Goal: Task Accomplishment & Management: Use online tool/utility

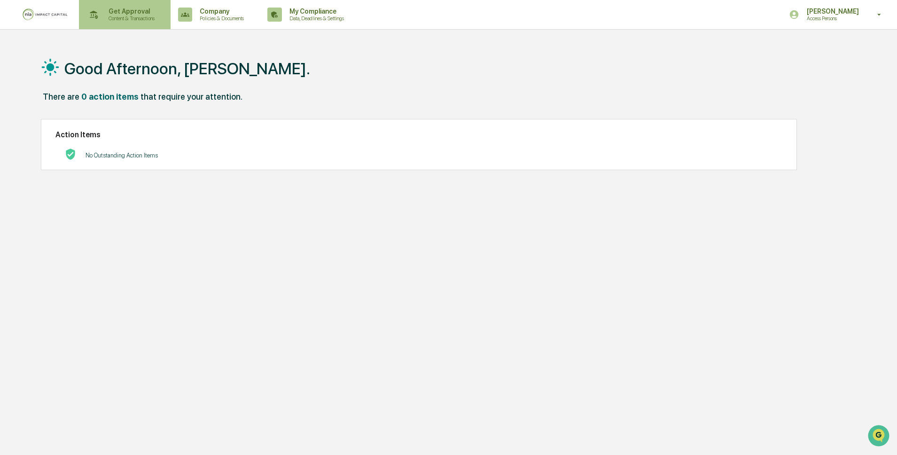
click at [153, 16] on p "Content & Transactions" at bounding box center [130, 18] width 58 height 7
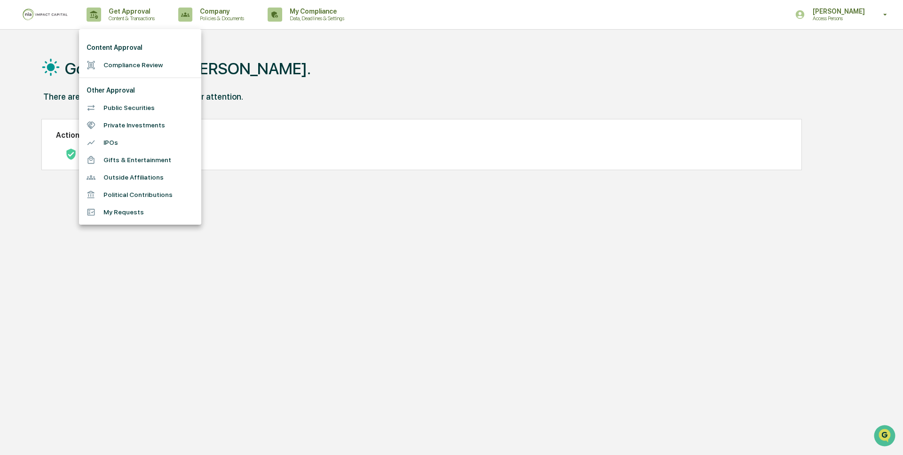
click at [128, 68] on li "Compliance Review" at bounding box center [140, 64] width 122 height 17
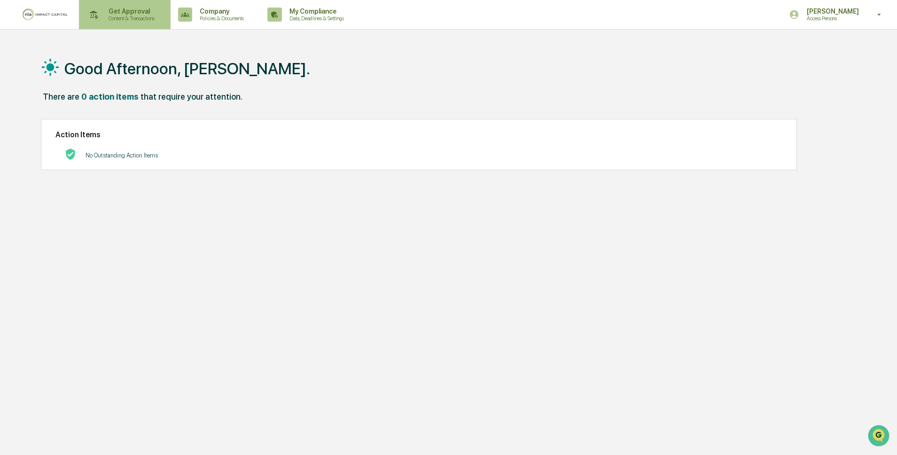
click at [157, 23] on div "Get Approval Content & Transactions" at bounding box center [124, 14] width 82 height 29
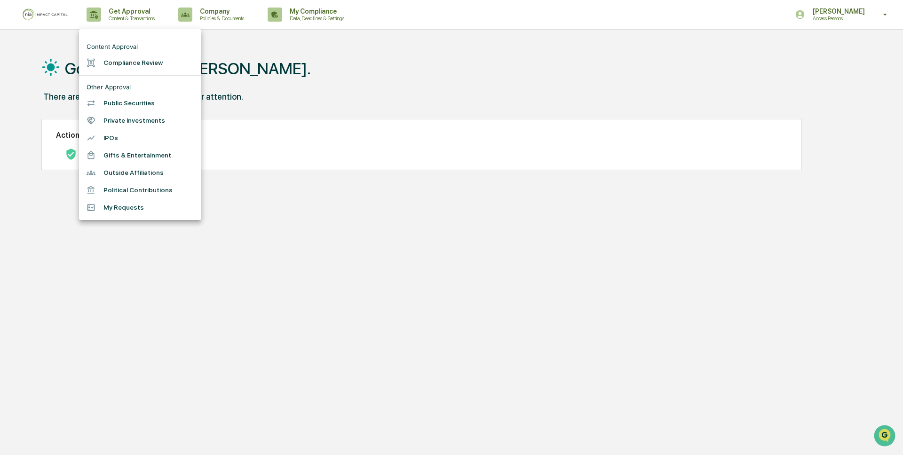
click at [140, 65] on li "Compliance Review" at bounding box center [140, 62] width 122 height 17
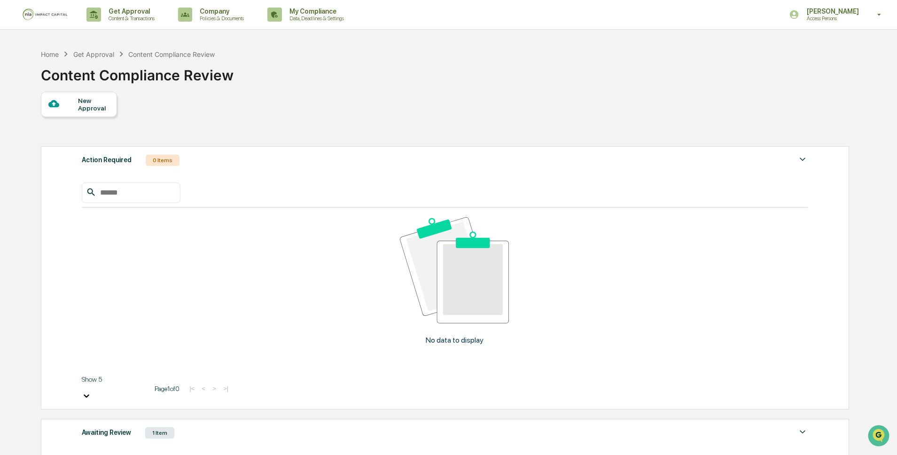
click at [803, 426] on img at bounding box center [802, 431] width 11 height 11
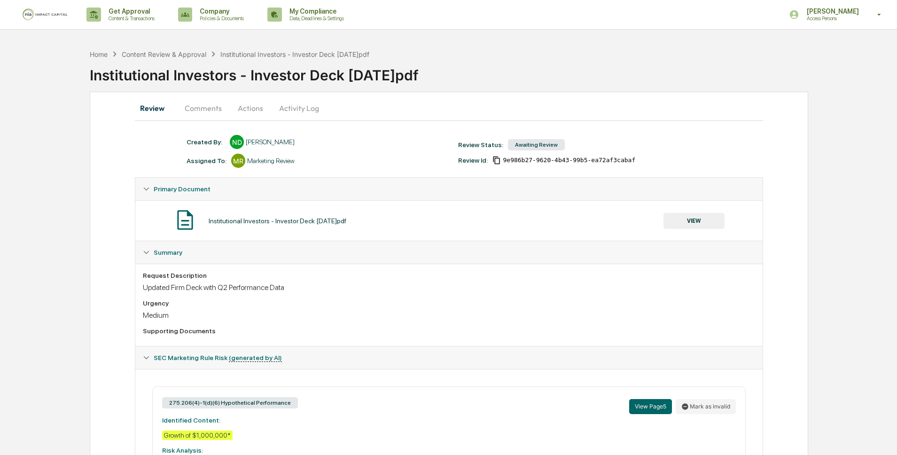
click at [215, 111] on button "Comments" at bounding box center [203, 108] width 52 height 23
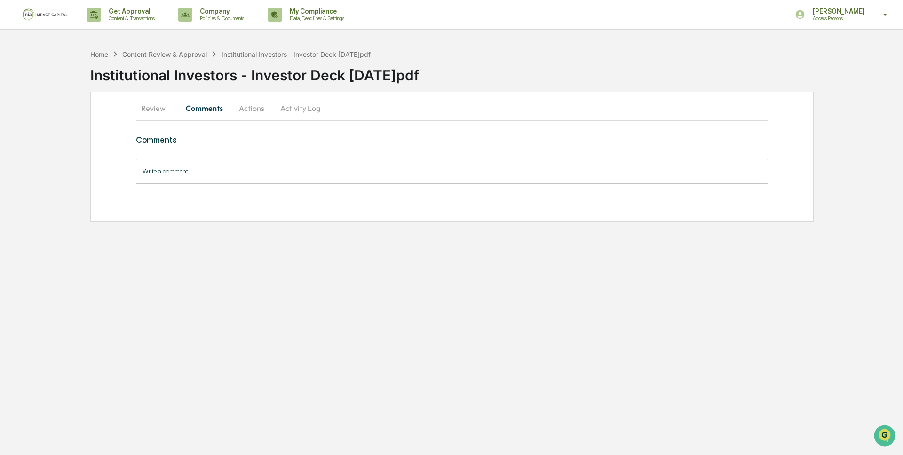
click at [244, 112] on button "Actions" at bounding box center [251, 108] width 42 height 23
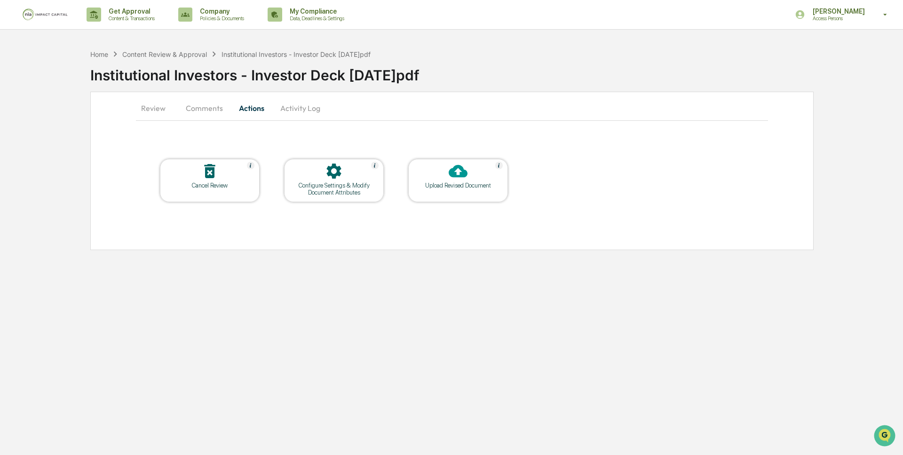
click at [212, 112] on button "Comments" at bounding box center [204, 108] width 52 height 23
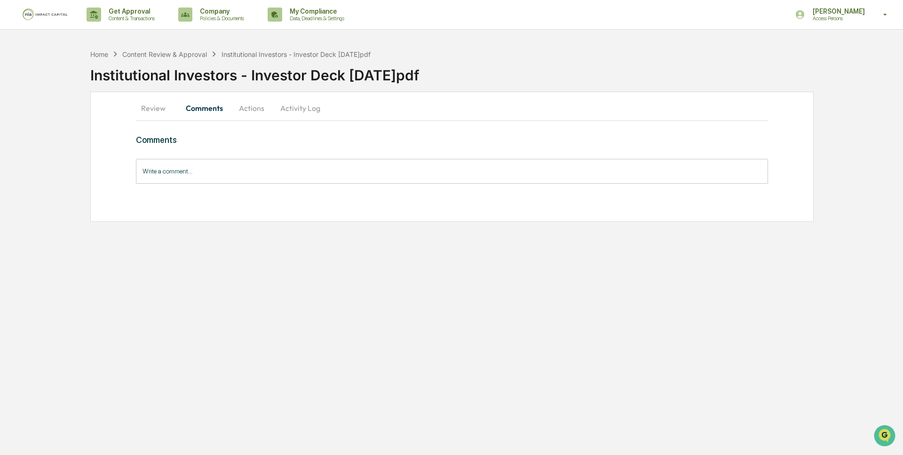
click at [240, 106] on button "Actions" at bounding box center [251, 108] width 42 height 23
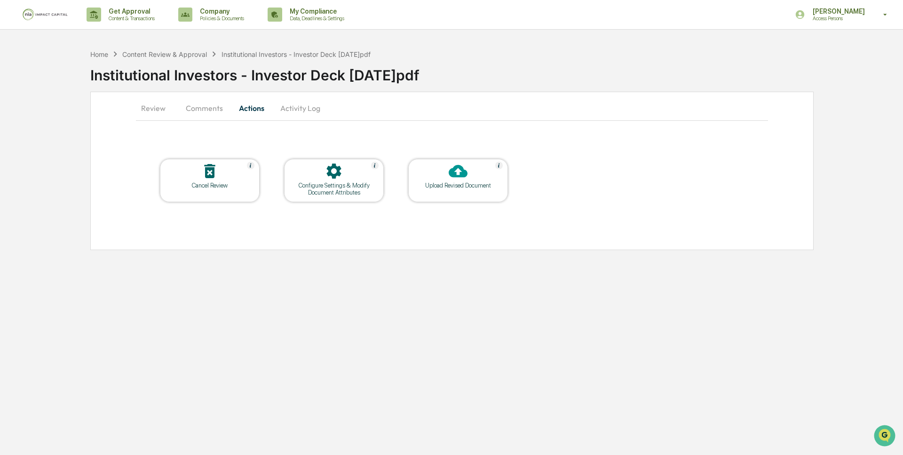
click at [201, 113] on button "Comments" at bounding box center [204, 108] width 52 height 23
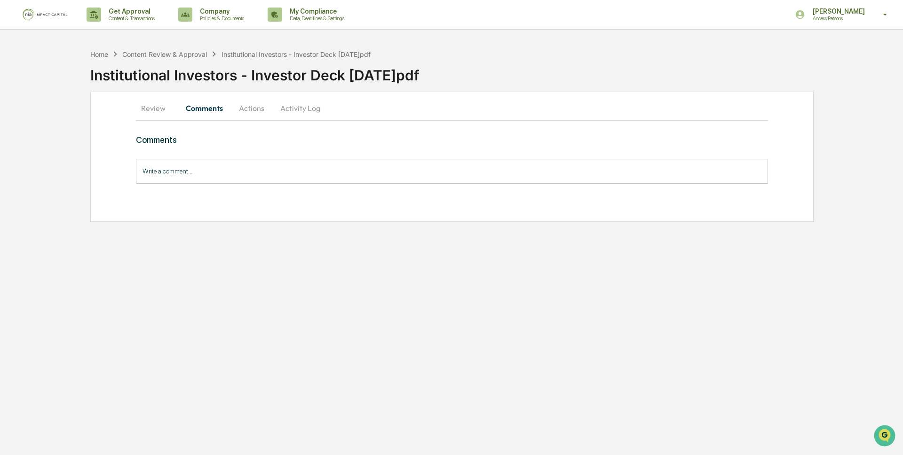
click at [146, 107] on button "Review" at bounding box center [157, 108] width 42 height 23
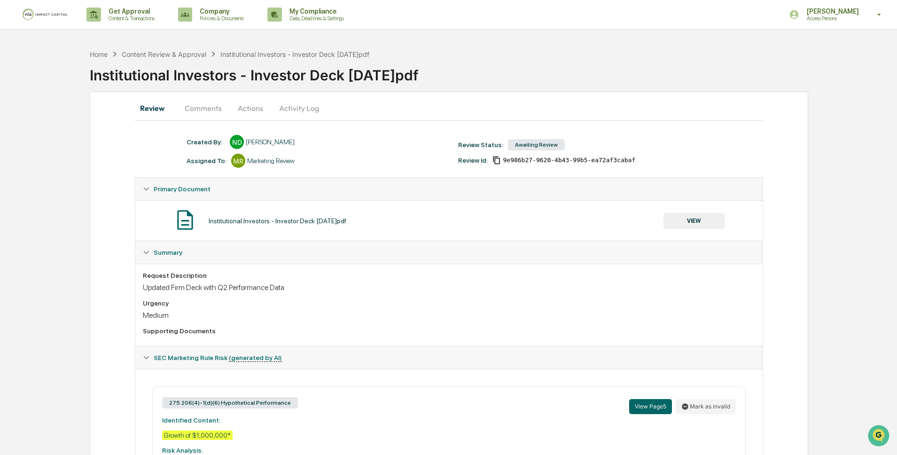
click at [212, 109] on button "Comments" at bounding box center [203, 108] width 52 height 23
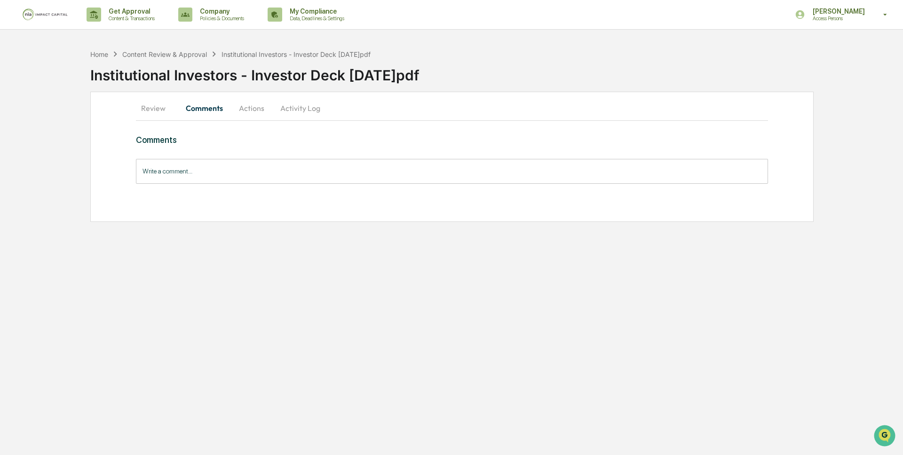
click at [244, 103] on button "Actions" at bounding box center [251, 108] width 42 height 23
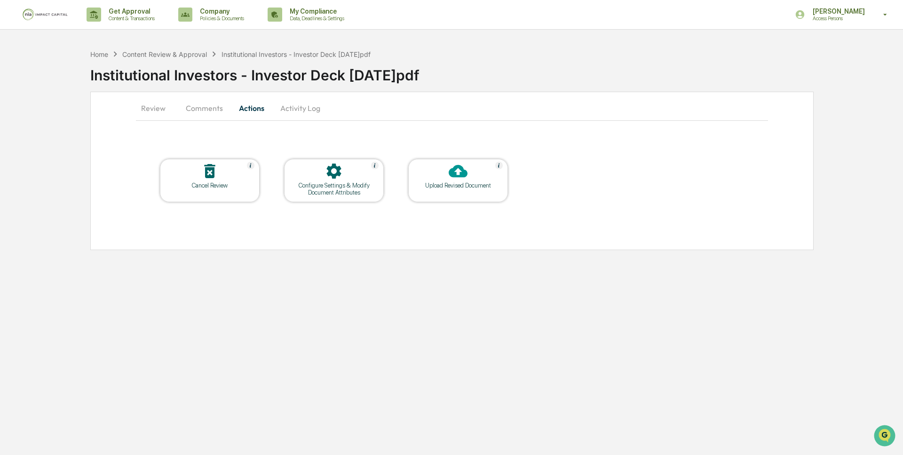
click at [164, 112] on button "Review" at bounding box center [157, 108] width 42 height 23
